Goal: Navigation & Orientation: Find specific page/section

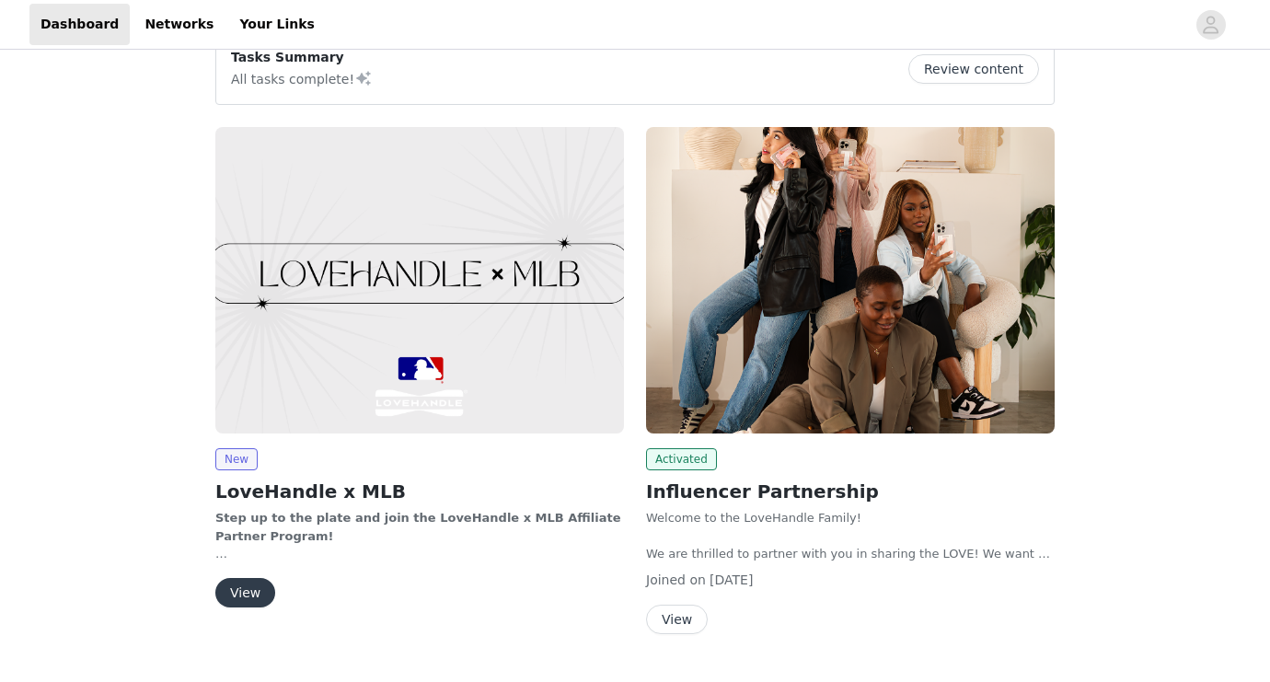
scroll to position [191, 0]
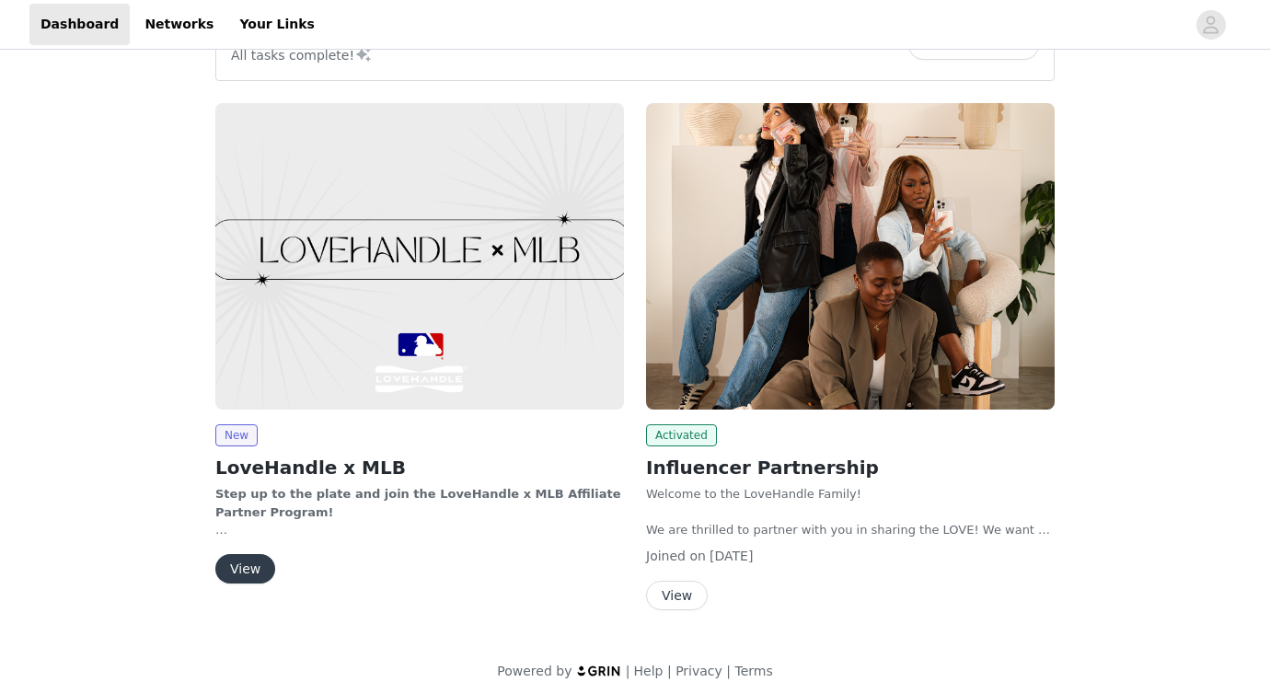
click at [761, 365] on img at bounding box center [850, 256] width 409 height 307
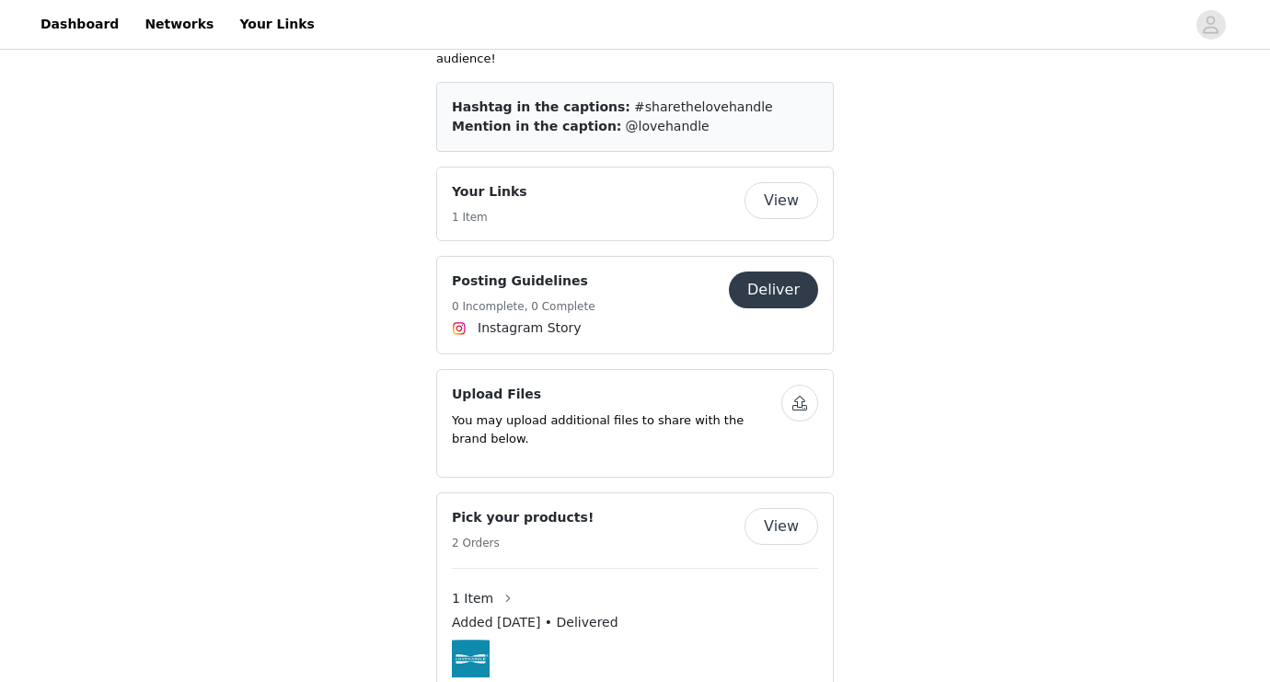
scroll to position [1077, 0]
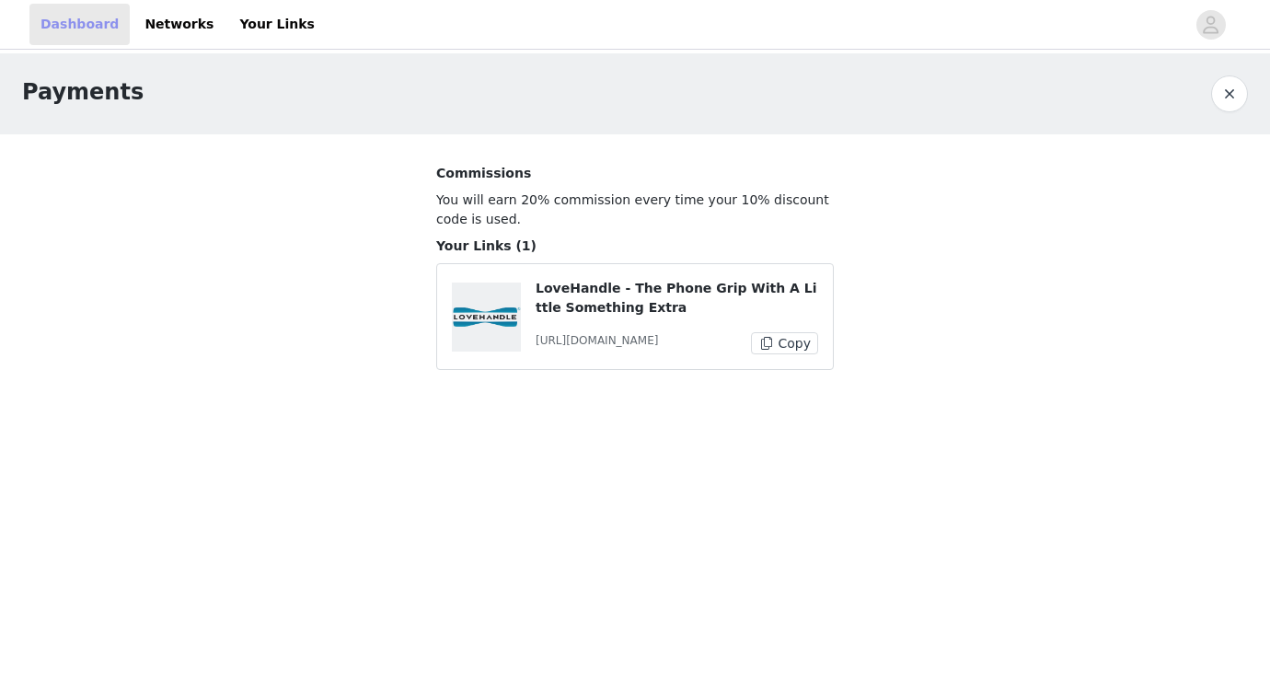
click at [93, 33] on link "Dashboard" at bounding box center [79, 24] width 100 height 41
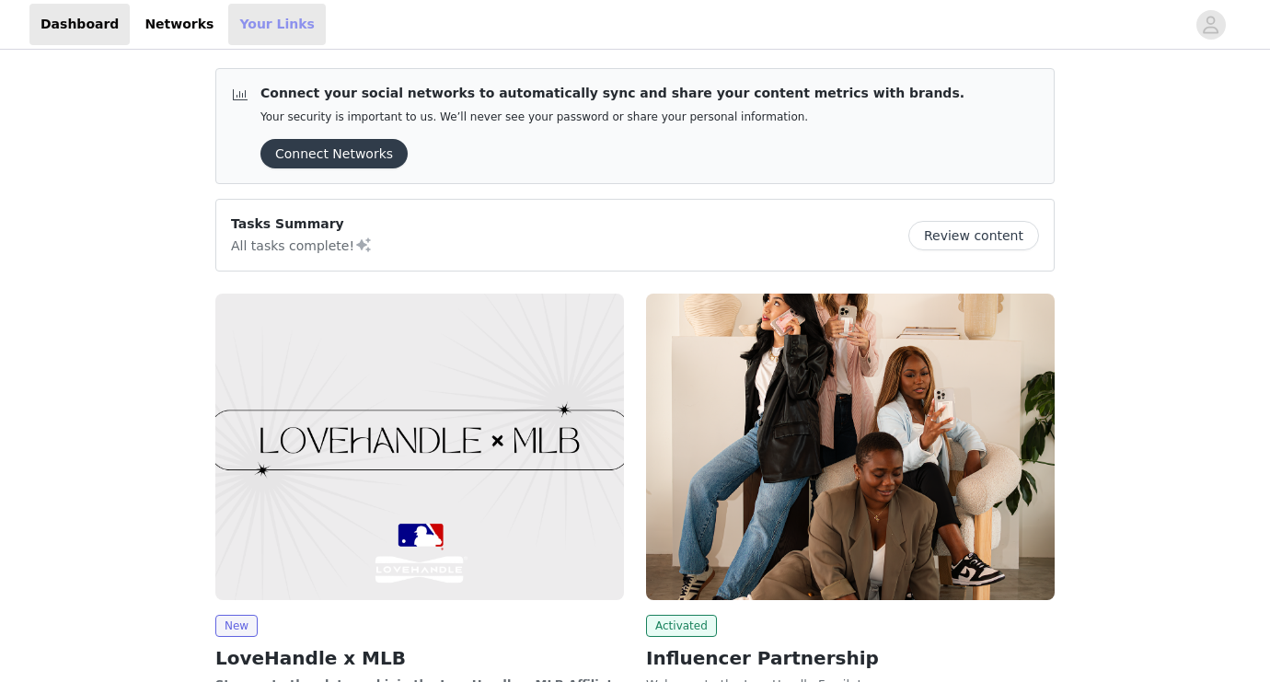
click at [242, 28] on link "Your Links" at bounding box center [277, 24] width 98 height 41
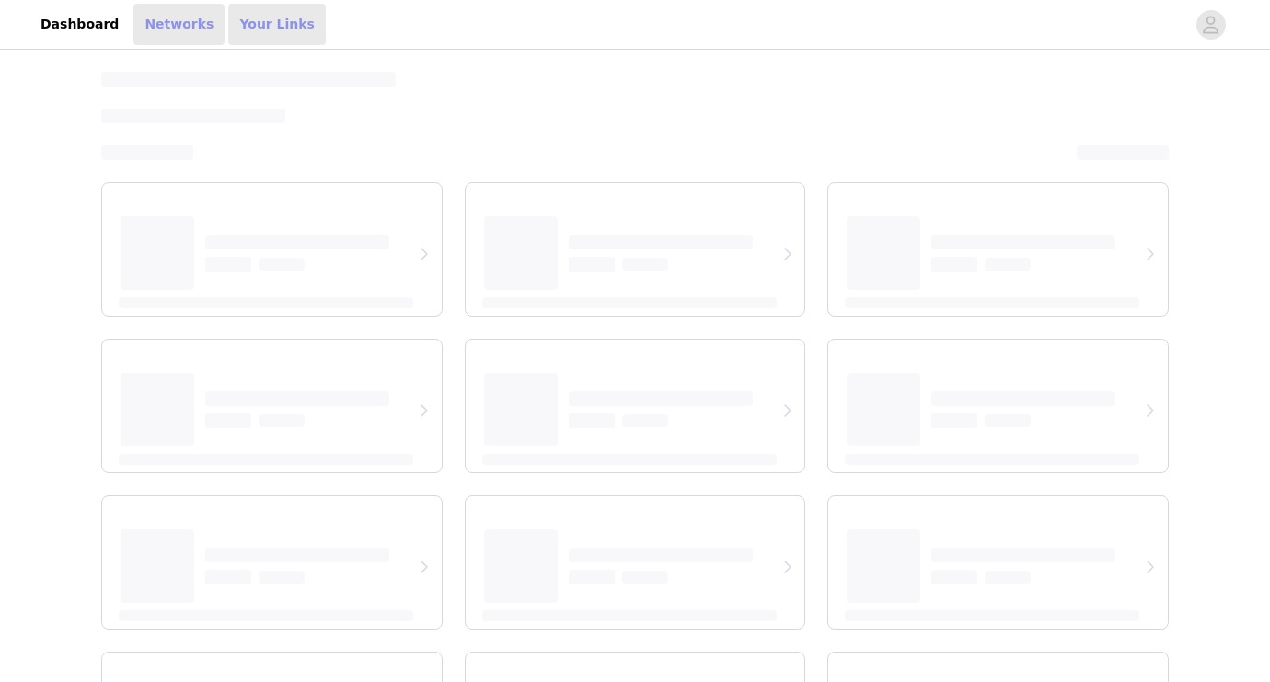
select select "12"
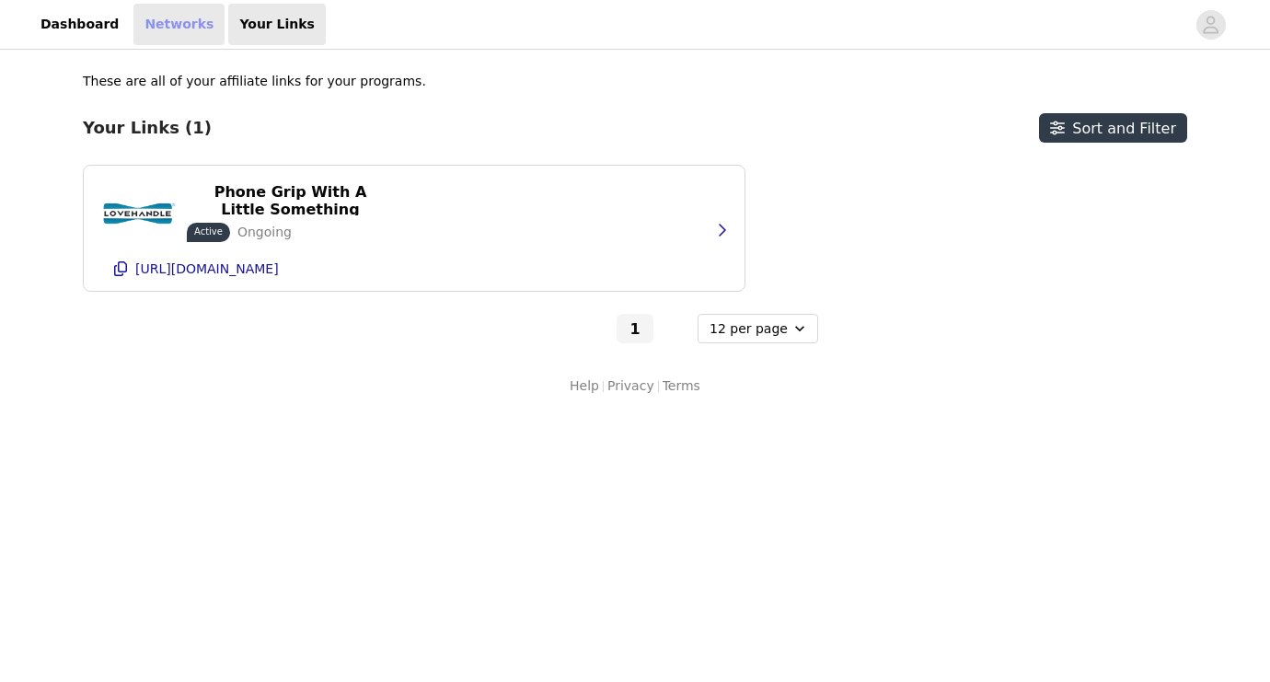
click at [177, 24] on link "Networks" at bounding box center [178, 24] width 91 height 41
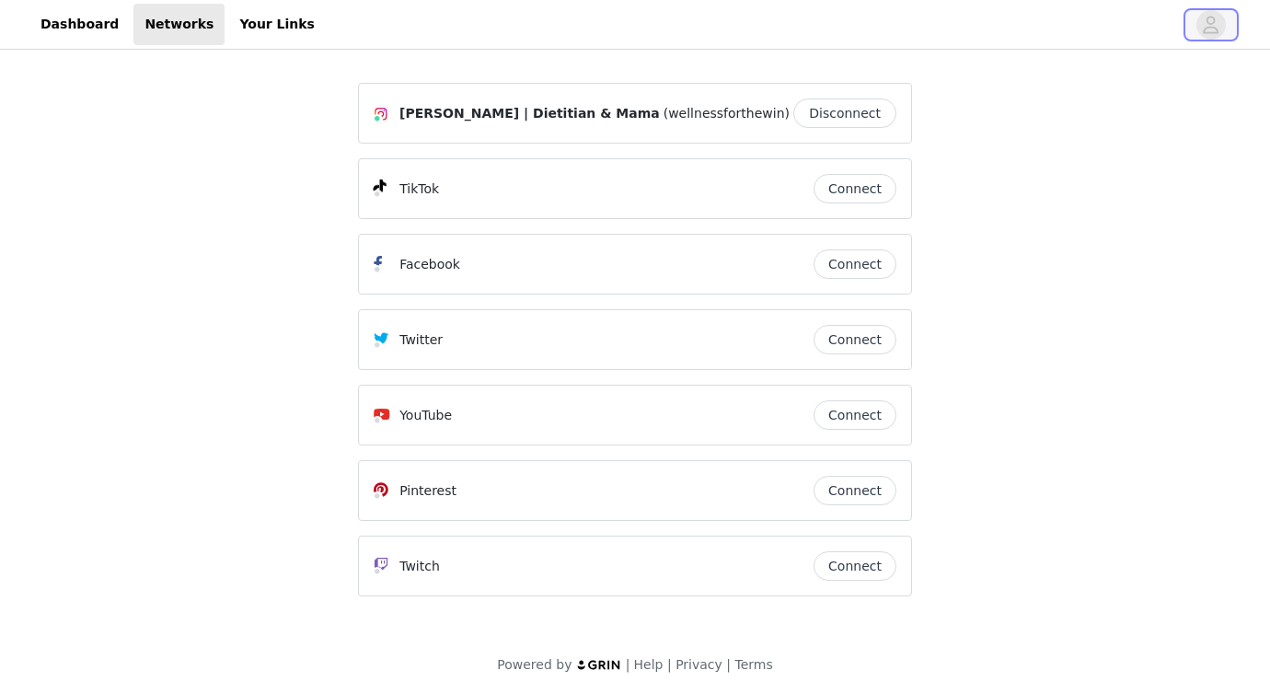
click at [1204, 27] on icon "avatar" at bounding box center [1210, 24] width 17 height 29
